Goal: Find contact information: Find contact information

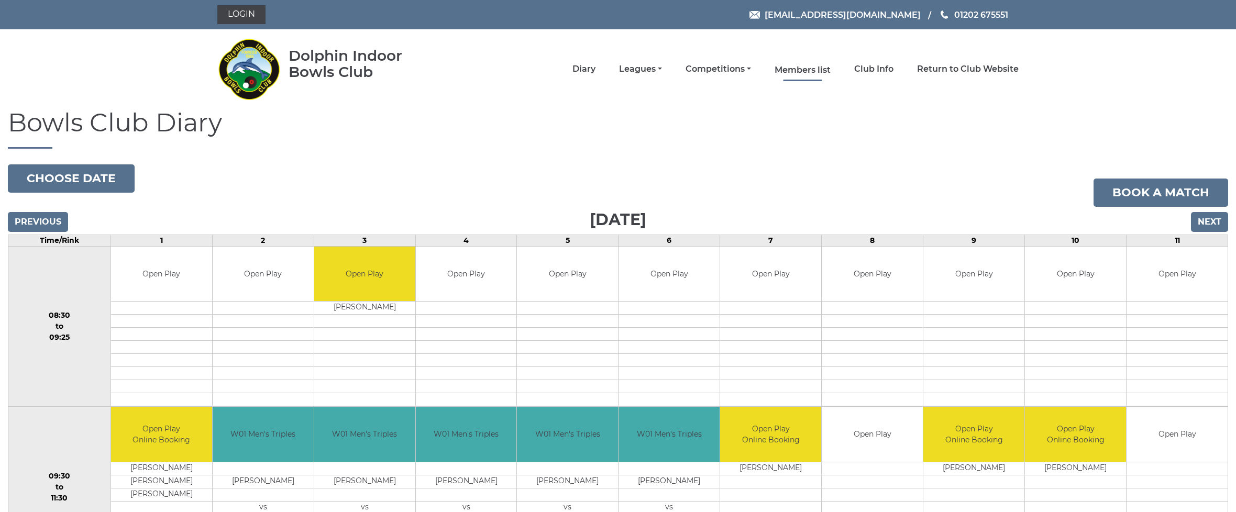
click at [825, 70] on link "Members list" at bounding box center [802, 70] width 56 height 12
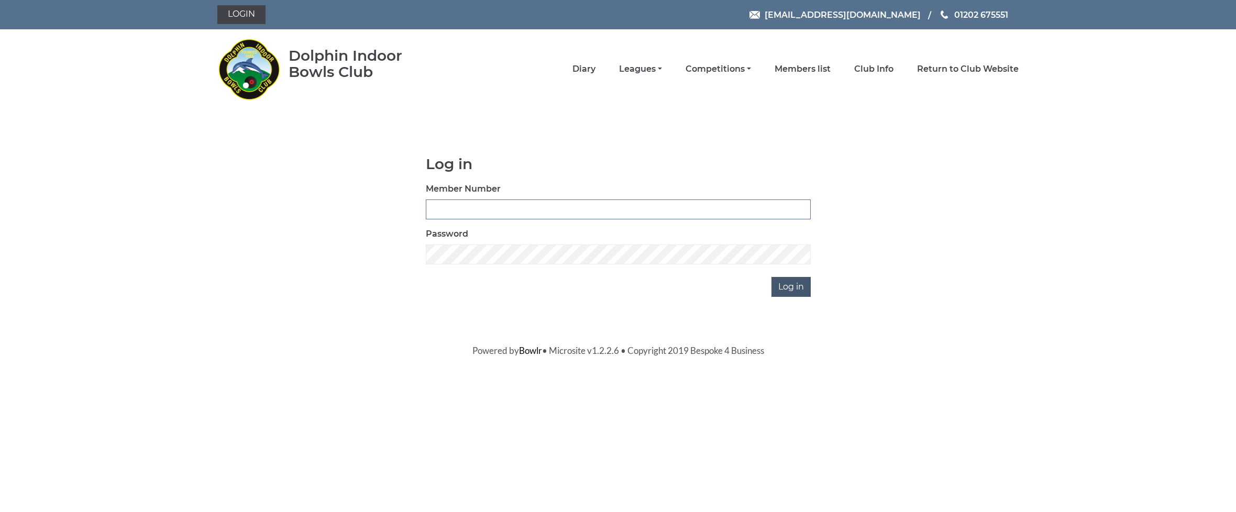
type input "4039"
click at [807, 292] on input "Log in" at bounding box center [790, 287] width 39 height 20
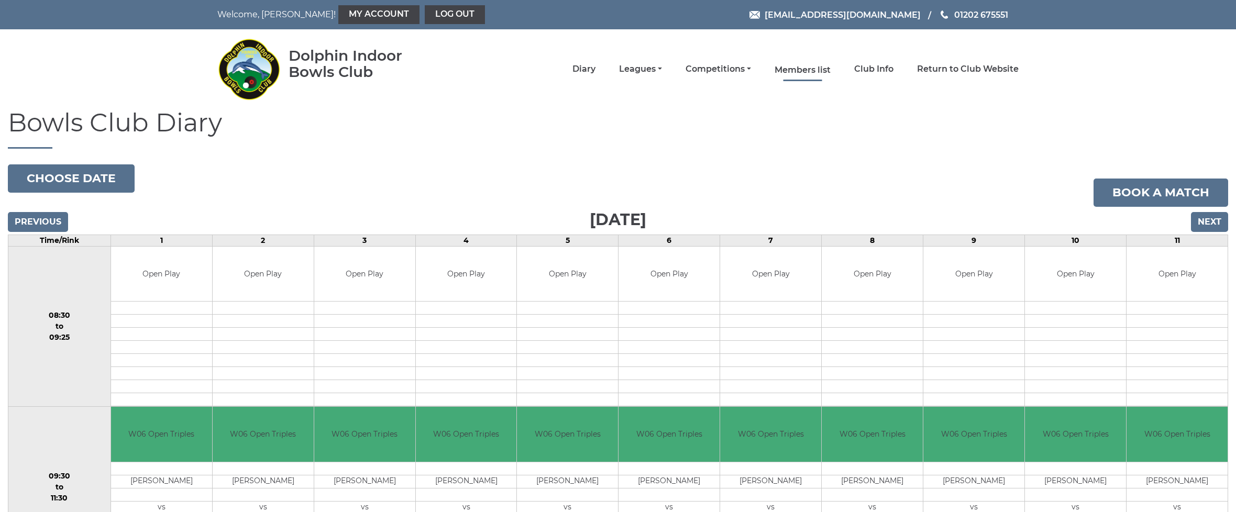
click at [825, 70] on link "Members list" at bounding box center [802, 70] width 56 height 12
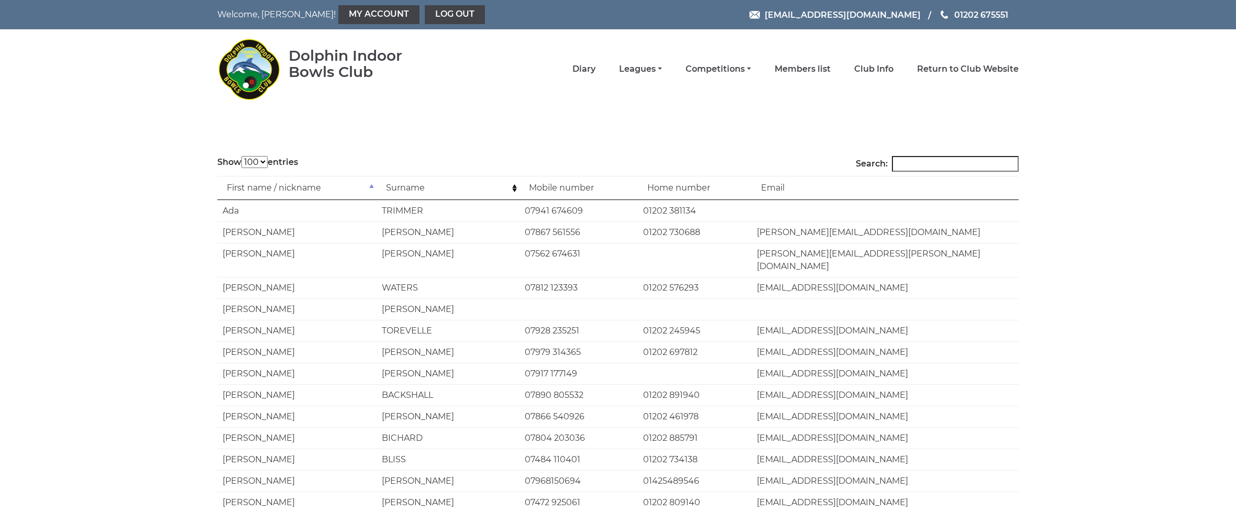
select select "100"
click at [962, 162] on input "Search:" at bounding box center [955, 164] width 127 height 16
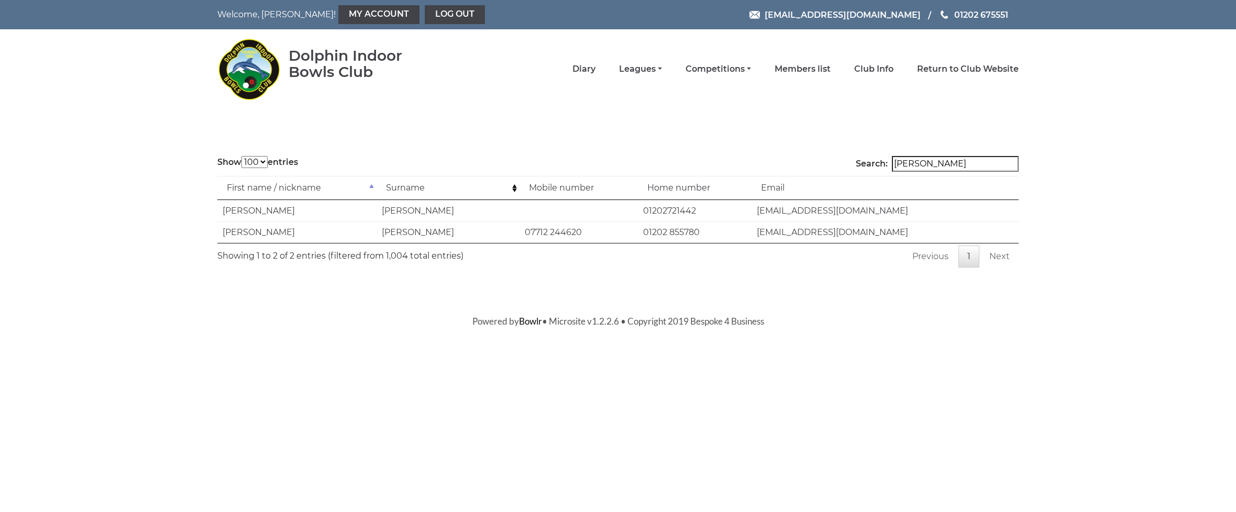
type input "[PERSON_NAME]"
drag, startPoint x: 525, startPoint y: 232, endPoint x: 584, endPoint y: 232, distance: 58.6
click at [584, 232] on td "07712 244620" at bounding box center [578, 231] width 118 height 21
